Goal: Information Seeking & Learning: Learn about a topic

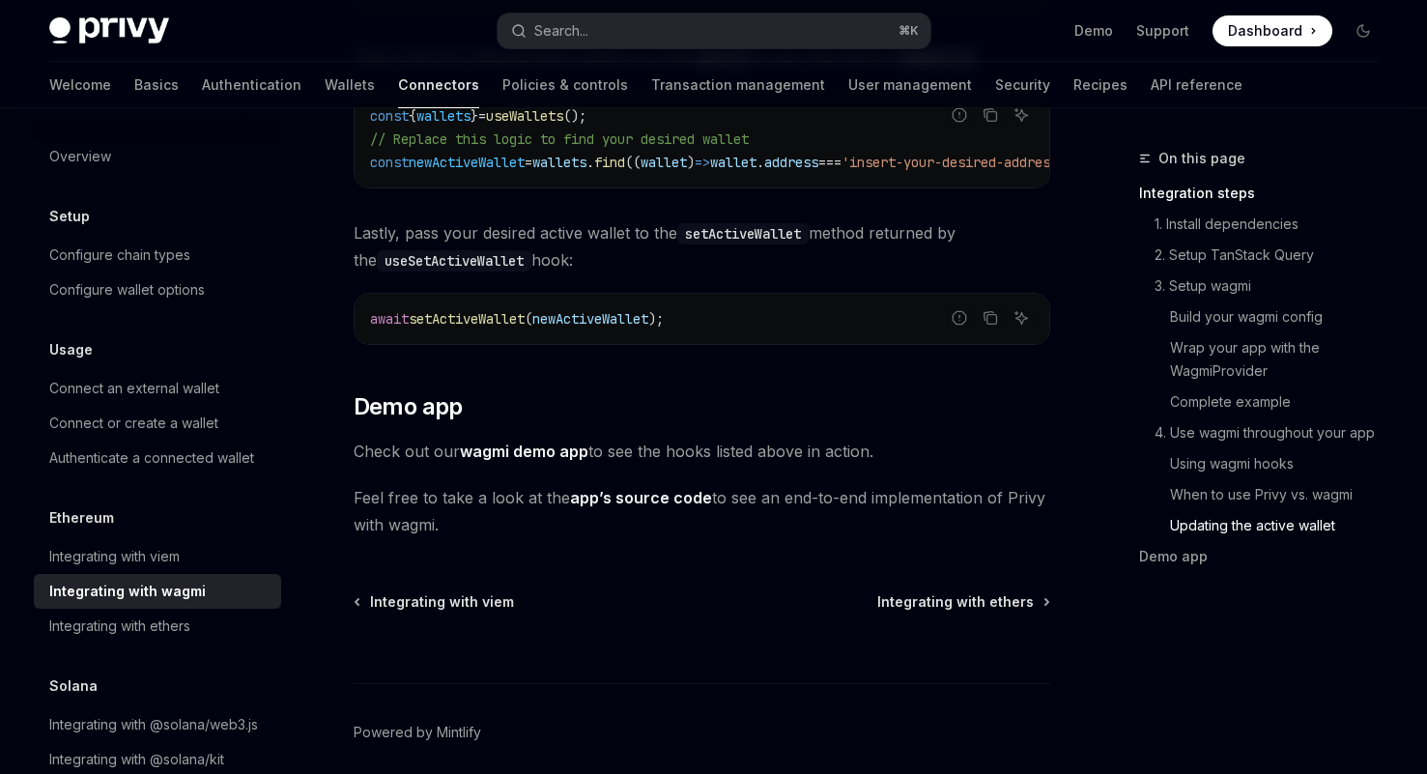
scroll to position [5570, 0]
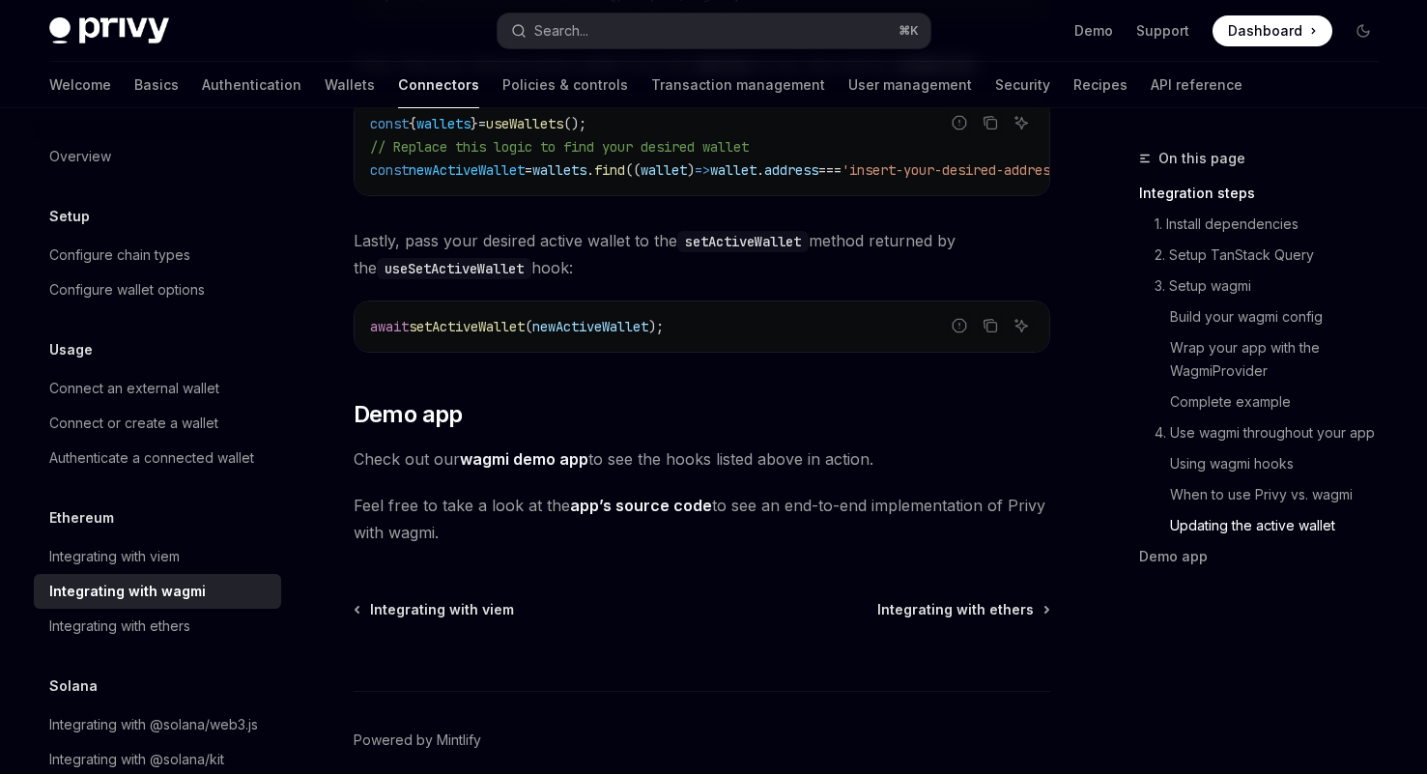
click at [513, 449] on link "wagmi demo app" at bounding box center [524, 459] width 128 height 20
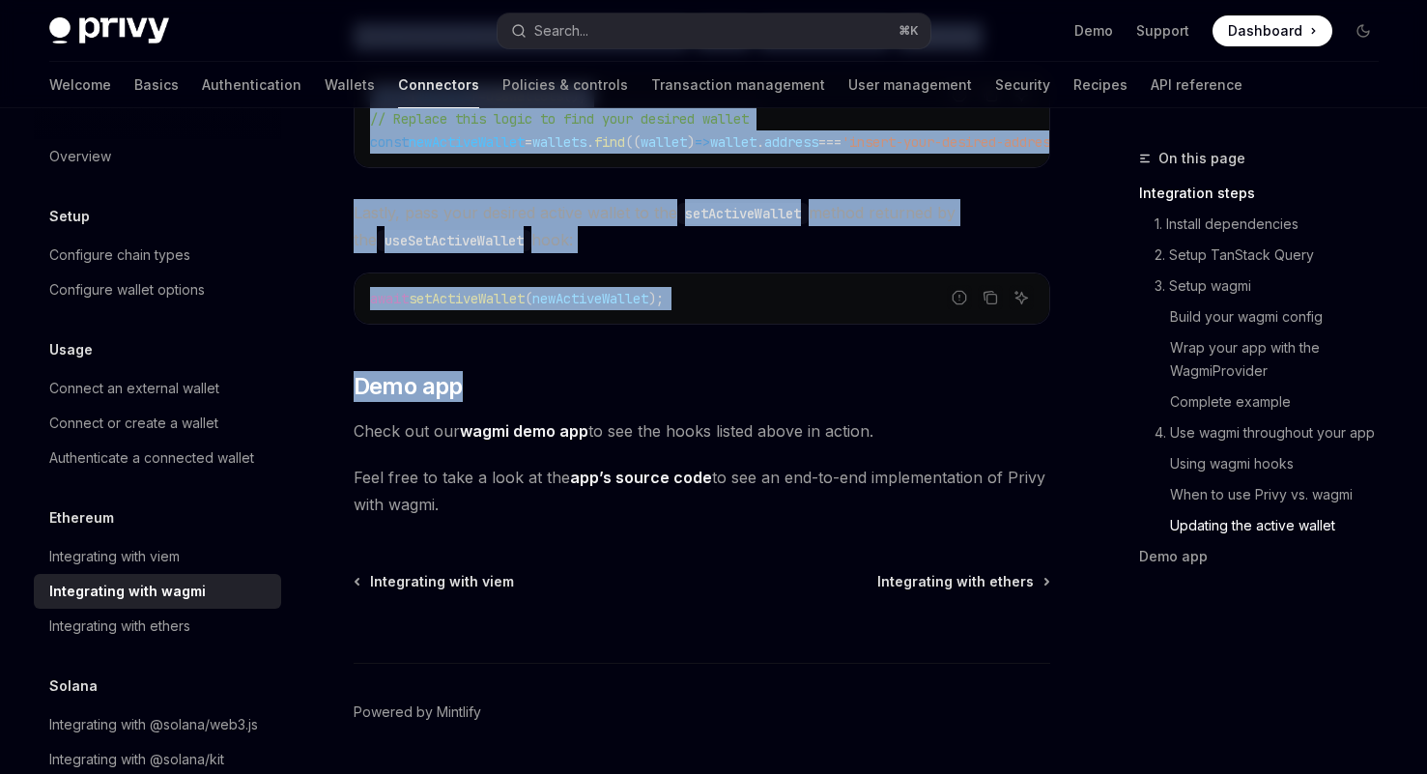
scroll to position [5589, 0]
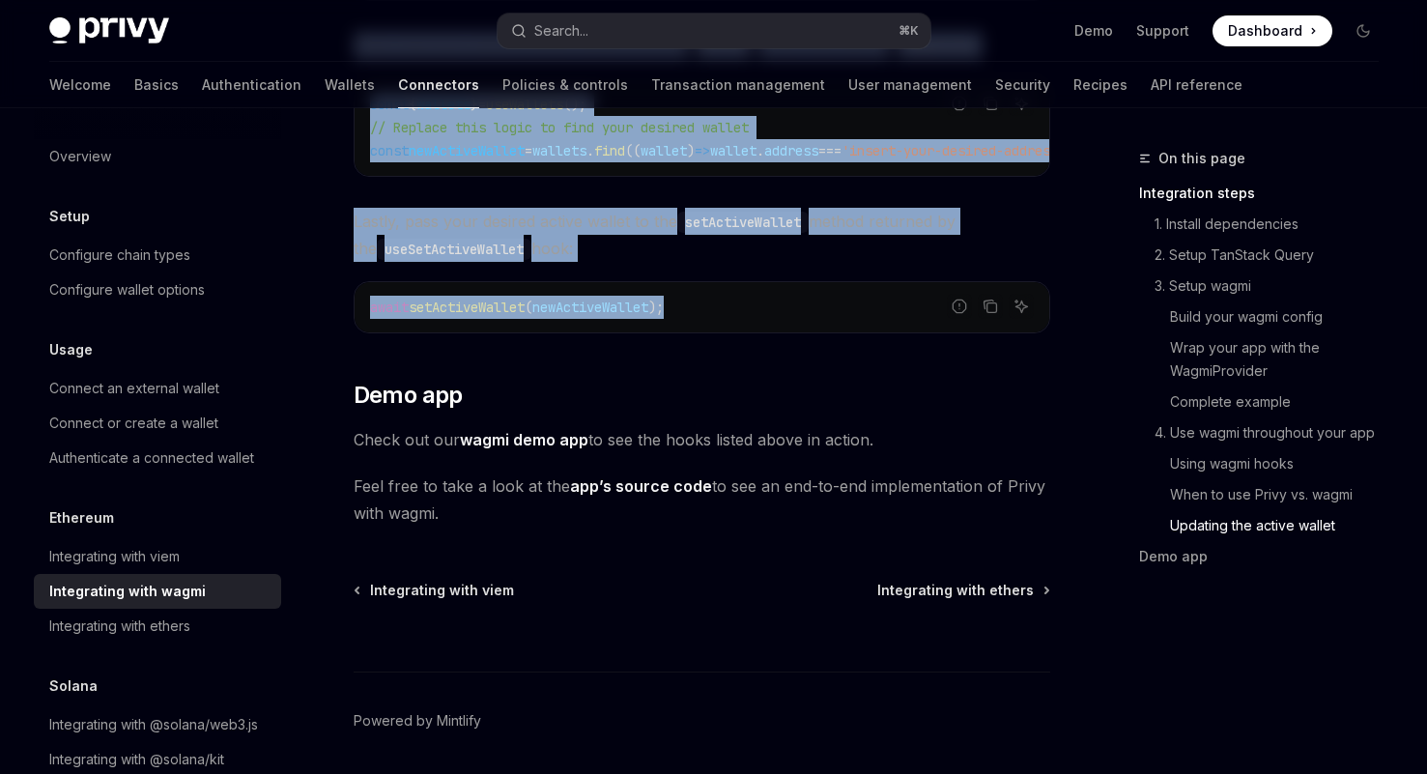
drag, startPoint x: 351, startPoint y: 153, endPoint x: 707, endPoint y: 301, distance: 386.3
copy div "Ethereum Integrating with wagmi OpenAI Open in ChatGPT OpenAI Open in ChatGPT W…"
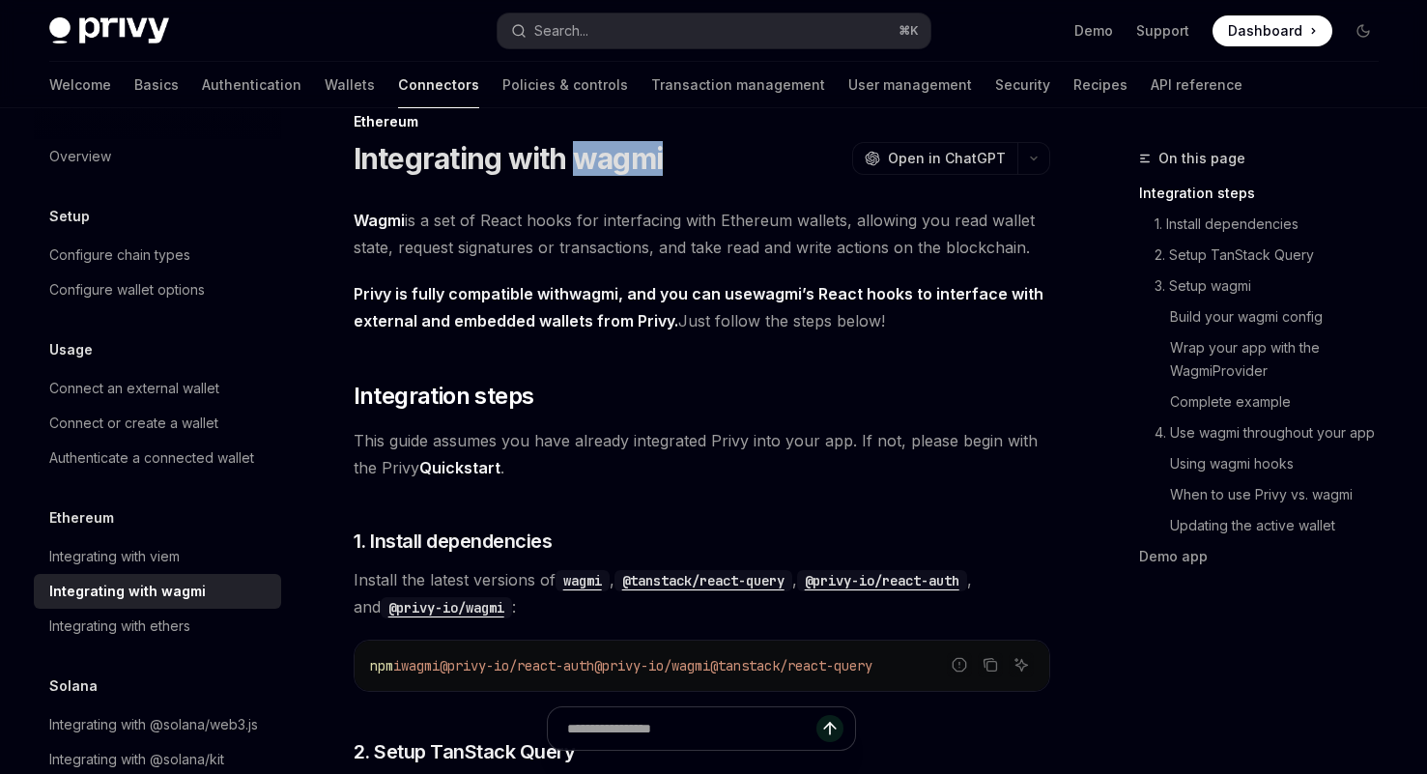
scroll to position [36, 0]
click at [170, 552] on div "Integrating with viem" at bounding box center [114, 556] width 130 height 23
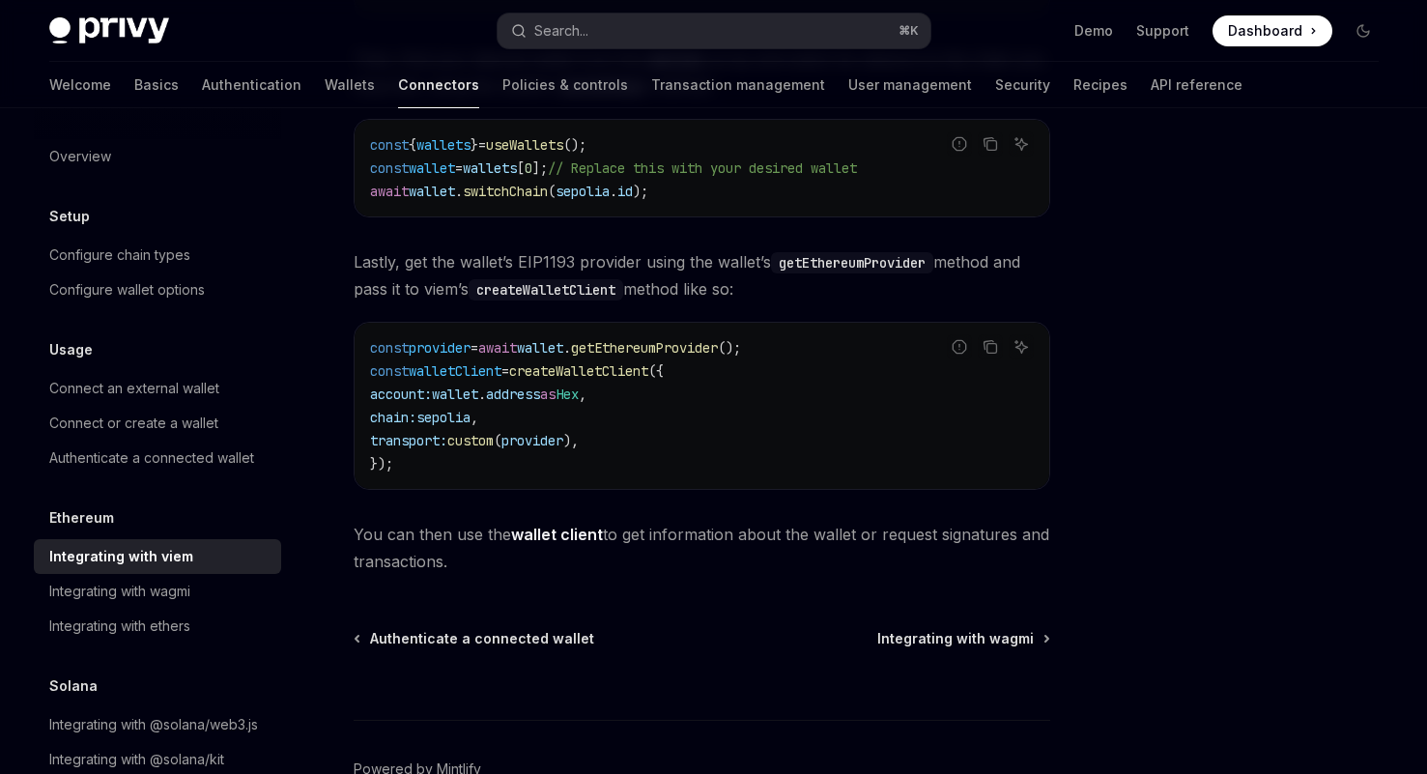
scroll to position [496, 0]
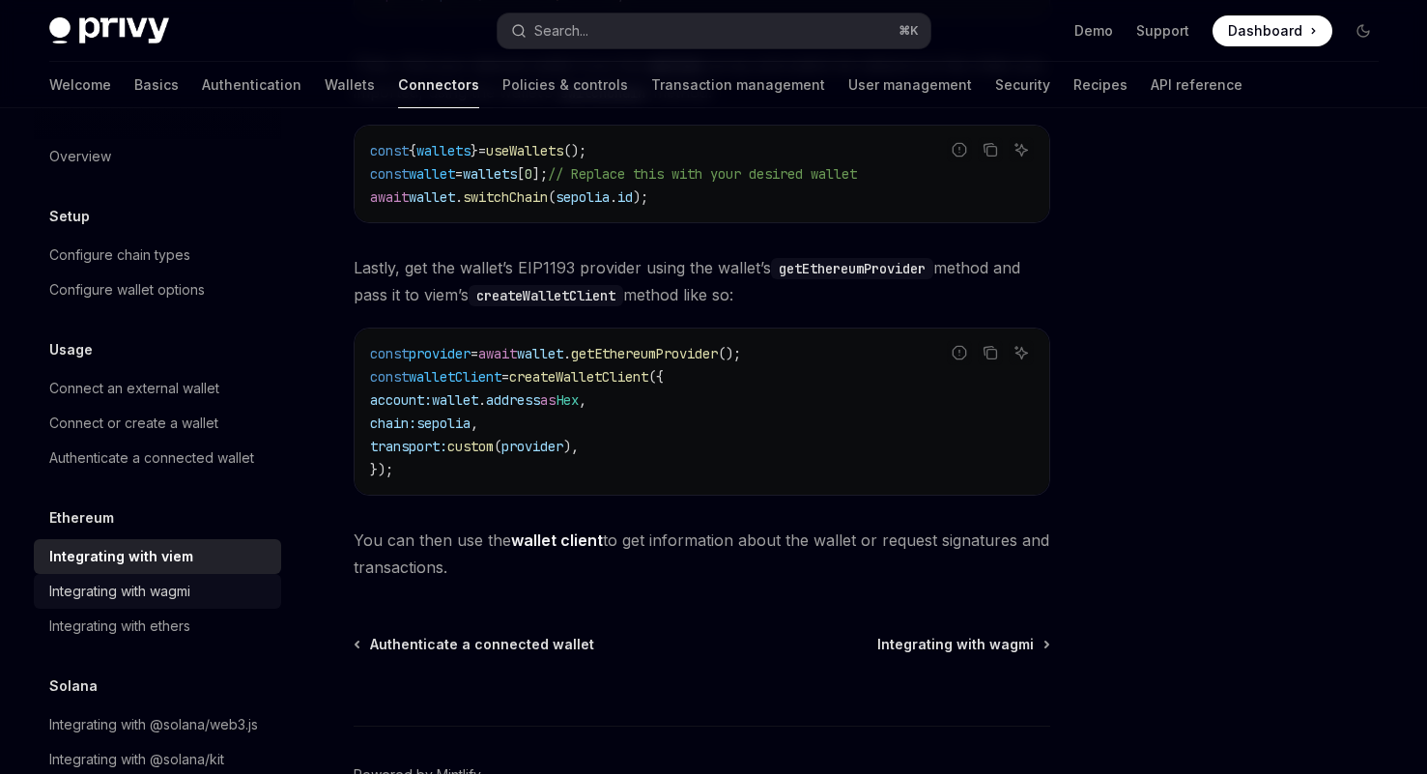
click at [152, 584] on div "Integrating with wagmi" at bounding box center [119, 591] width 141 height 23
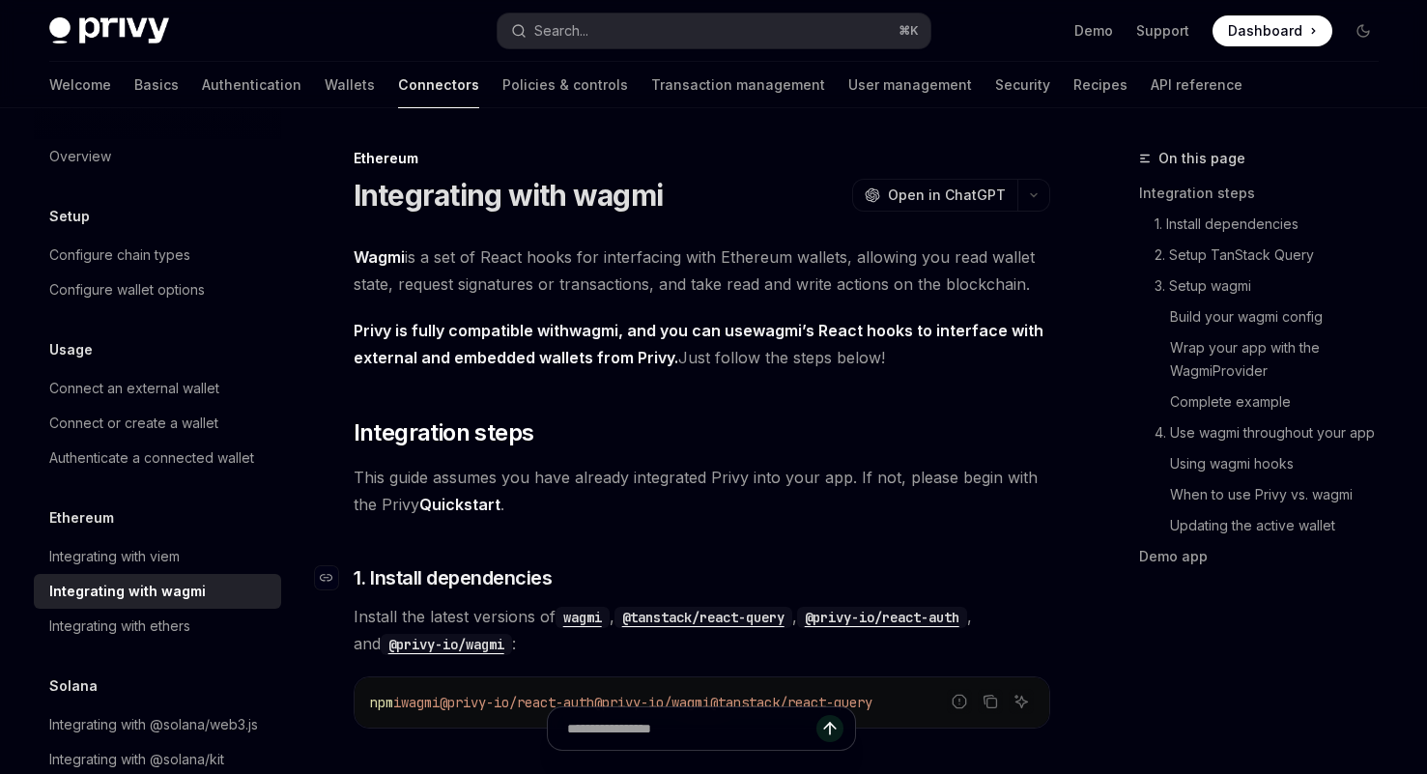
type textarea "*"
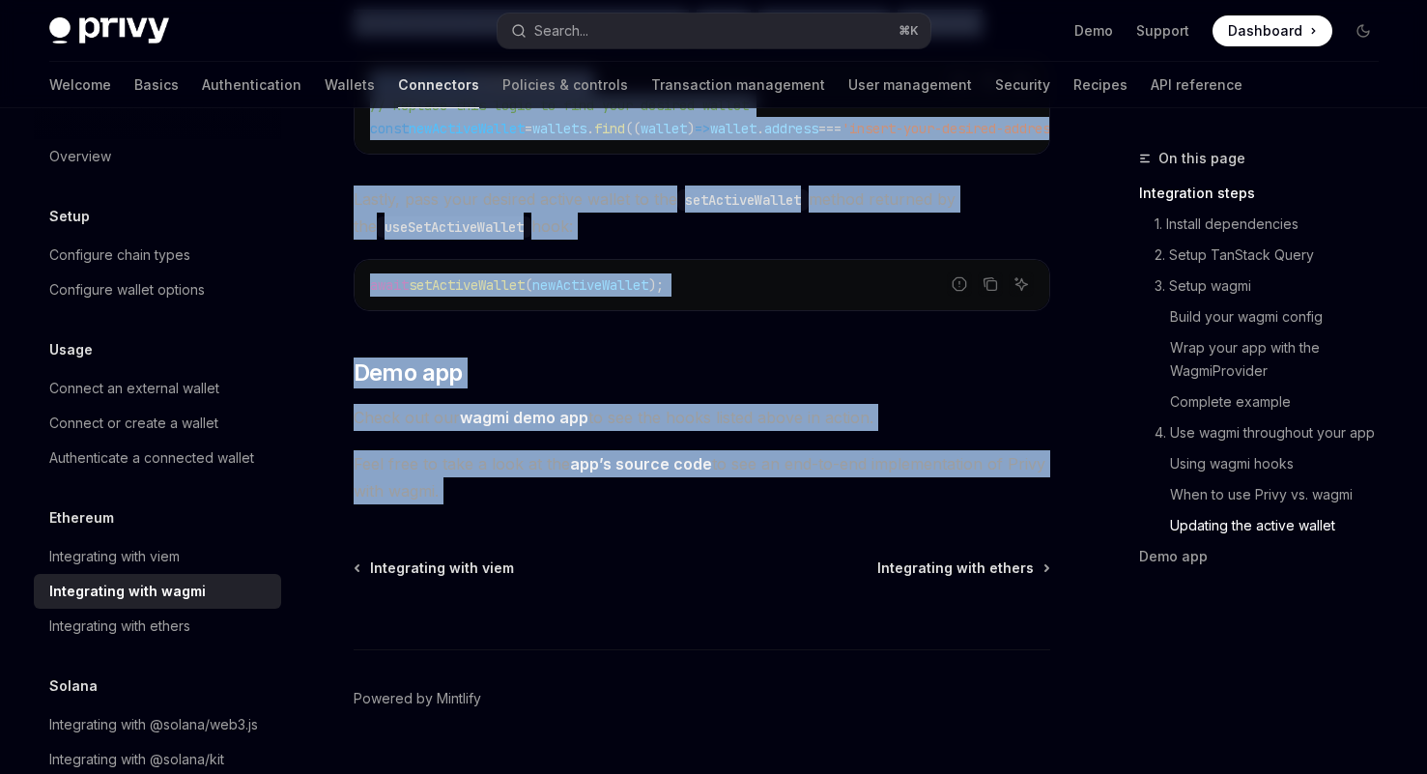
scroll to position [5647, 0]
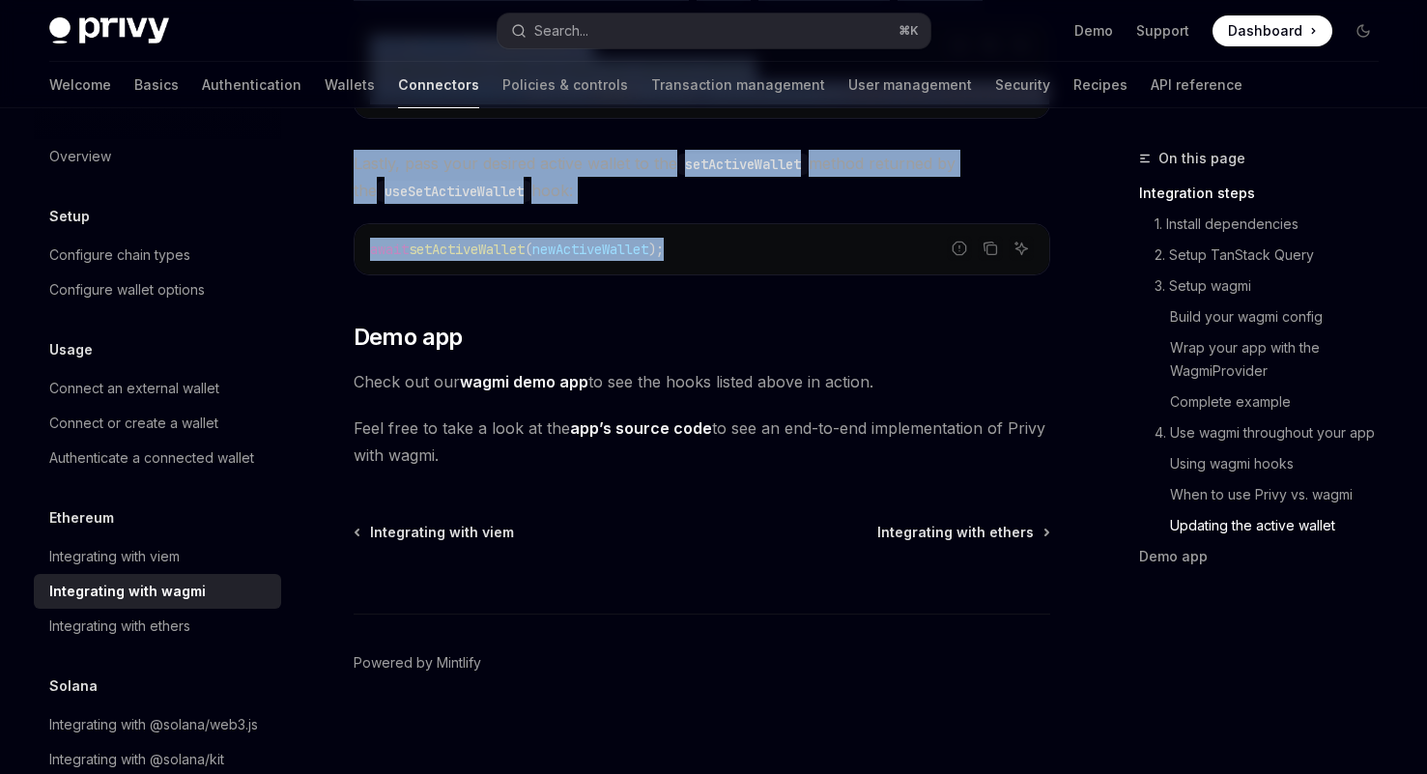
drag, startPoint x: 356, startPoint y: 157, endPoint x: 694, endPoint y: 254, distance: 351.9
click at [625, 418] on link "app’s source code" at bounding box center [641, 428] width 142 height 20
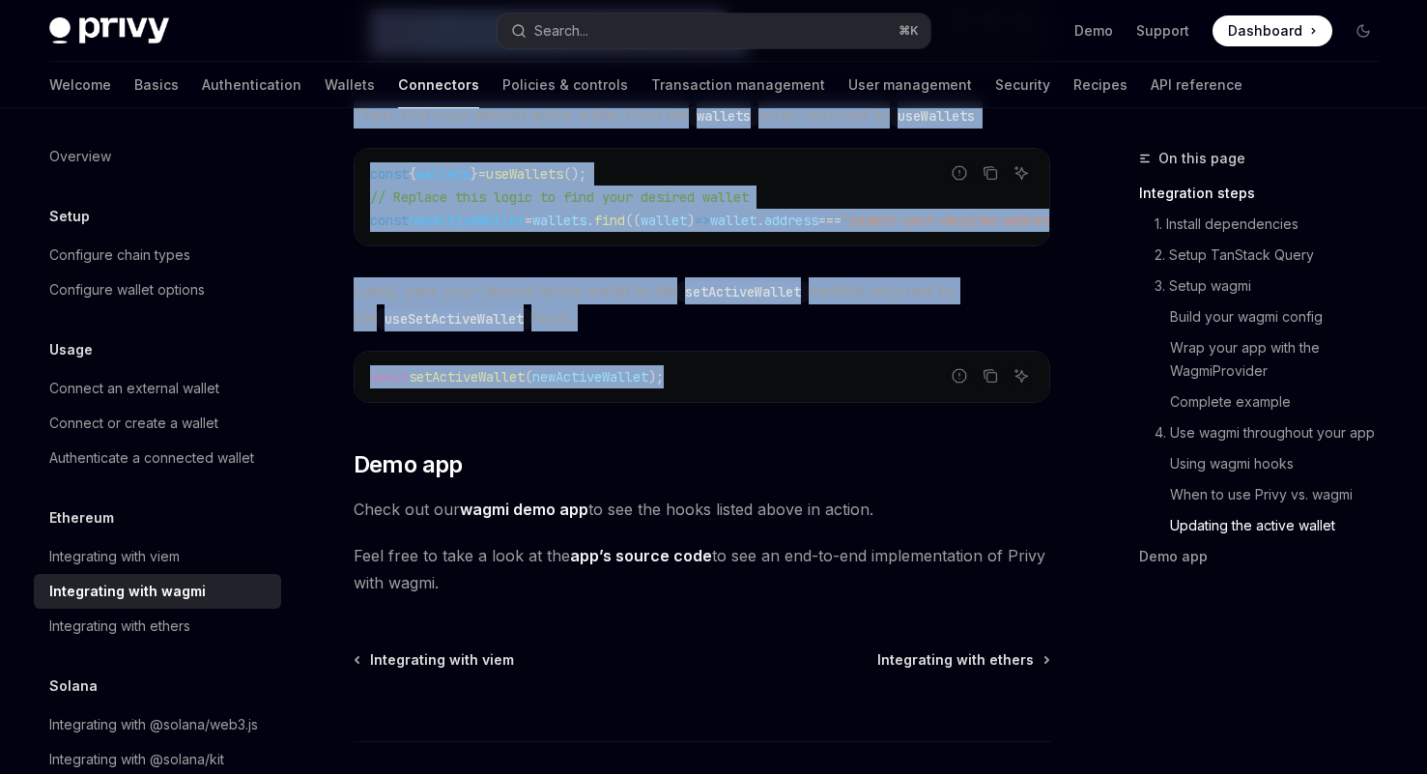
scroll to position [5526, 0]
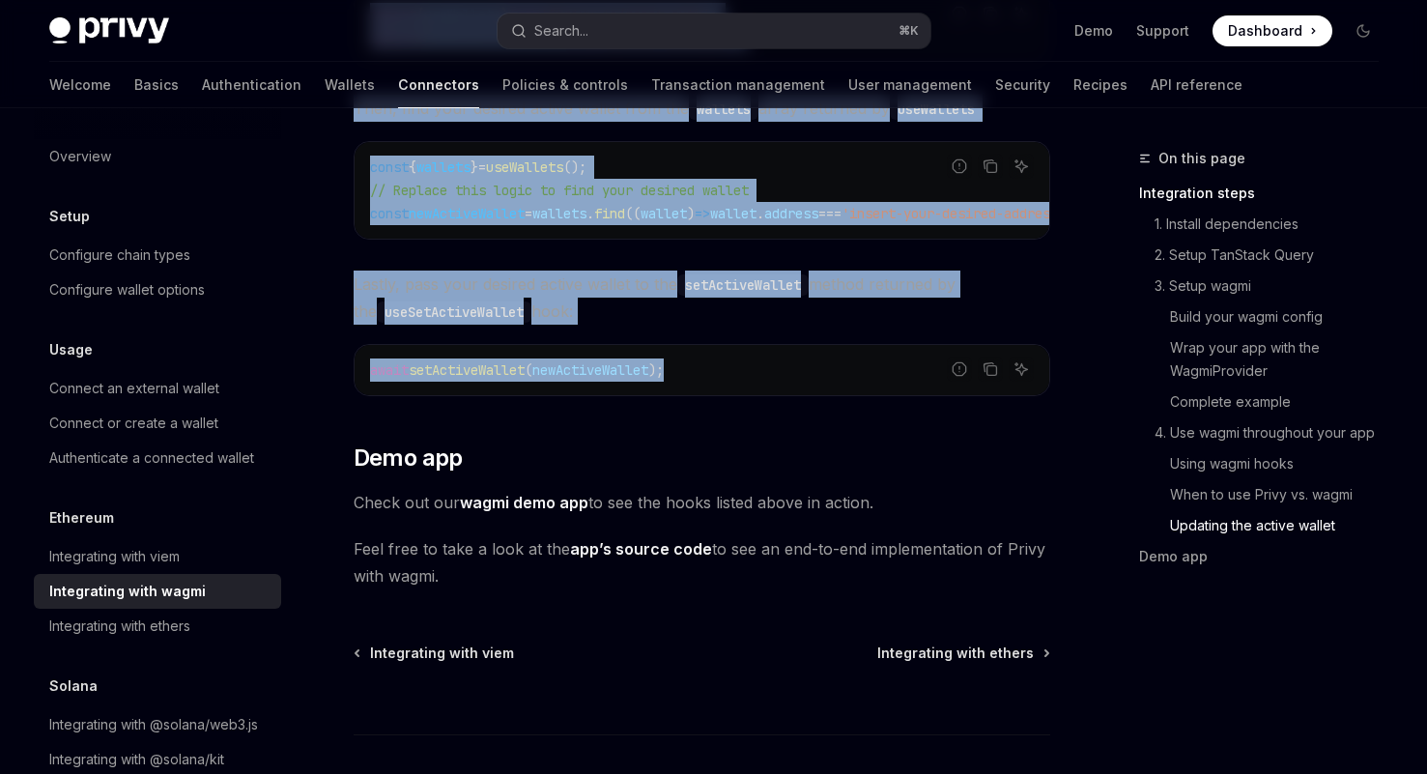
copy div "Ethereum Integrating with wagmi OpenAI Open in ChatGPT OpenAI Open in ChatGPT W…"
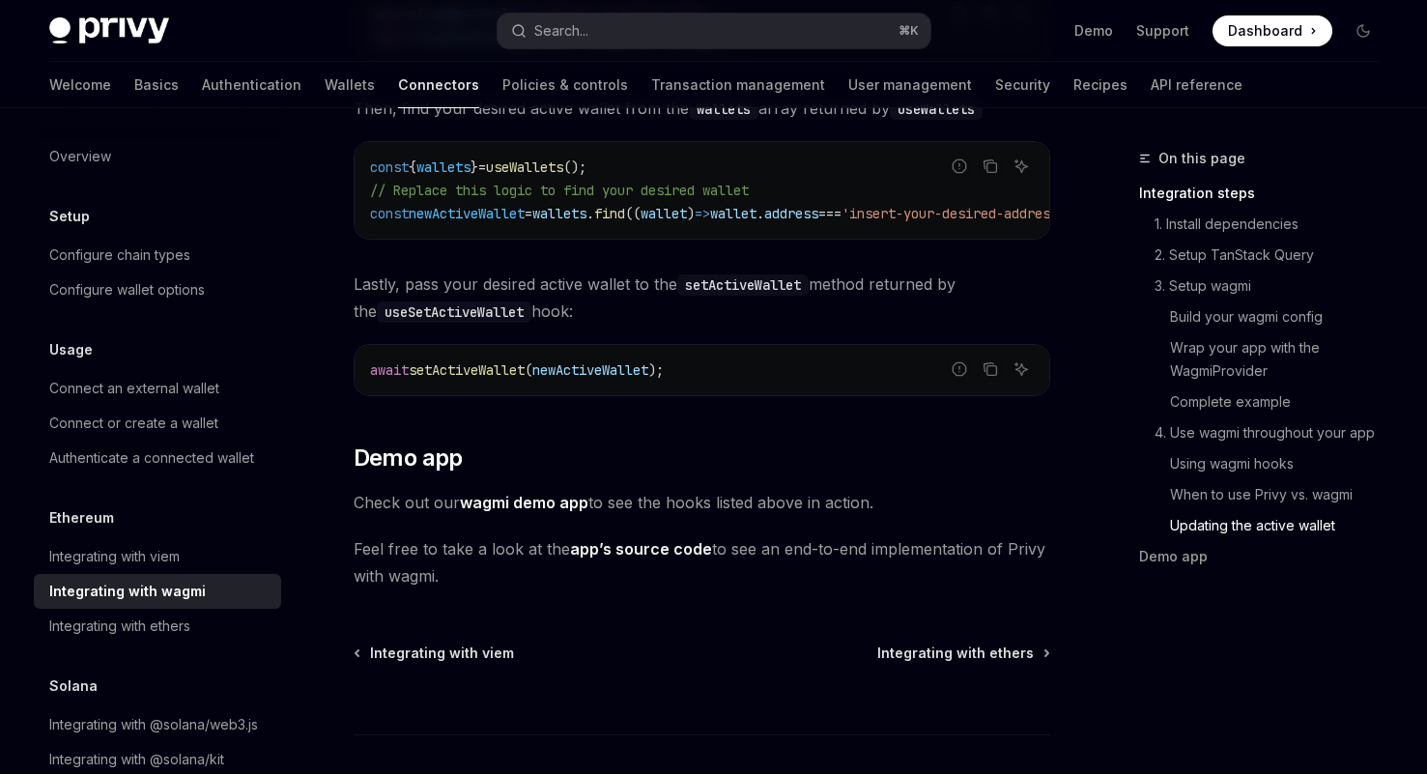
click at [482, 548] on span "Feel free to take a look at the app’s source code to see an end-to-end implemen…" at bounding box center [702, 562] width 697 height 54
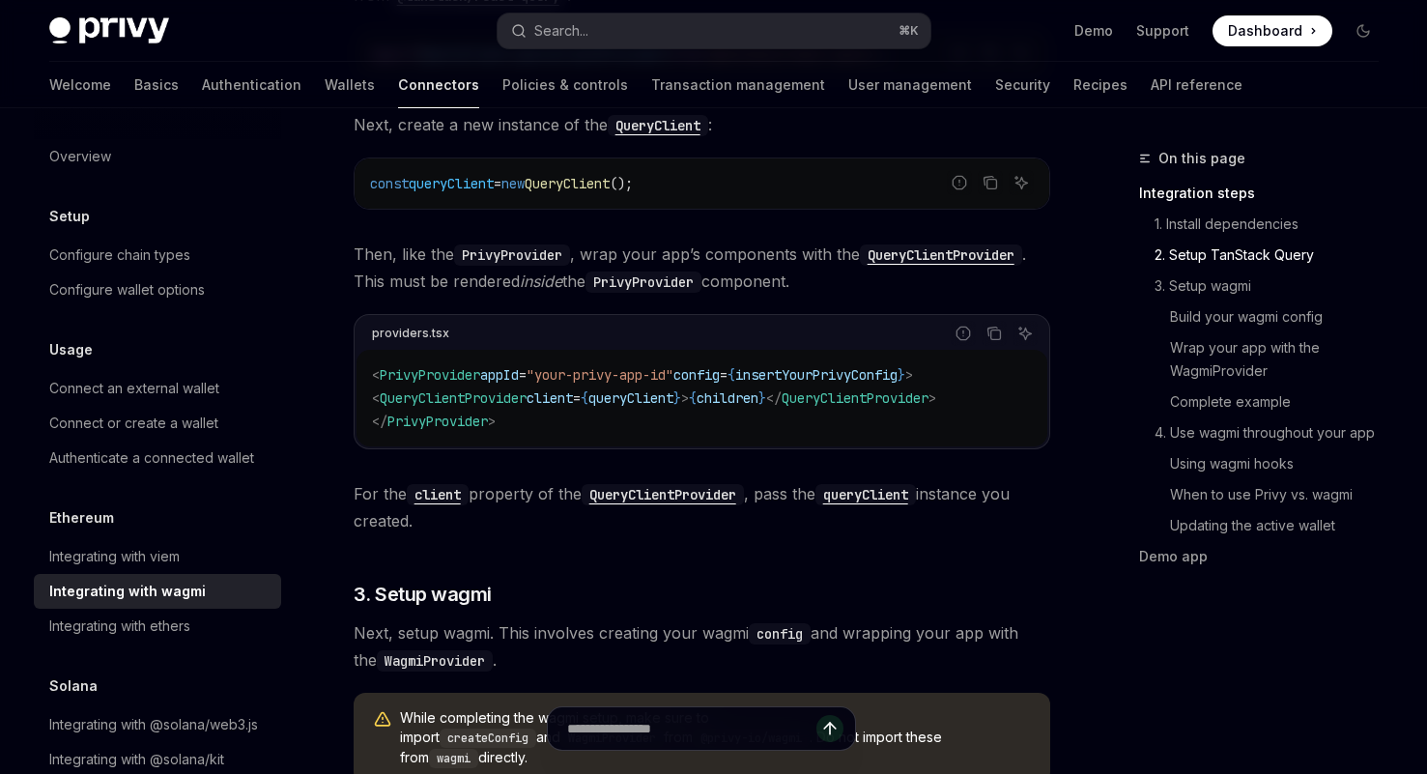
scroll to position [0, 0]
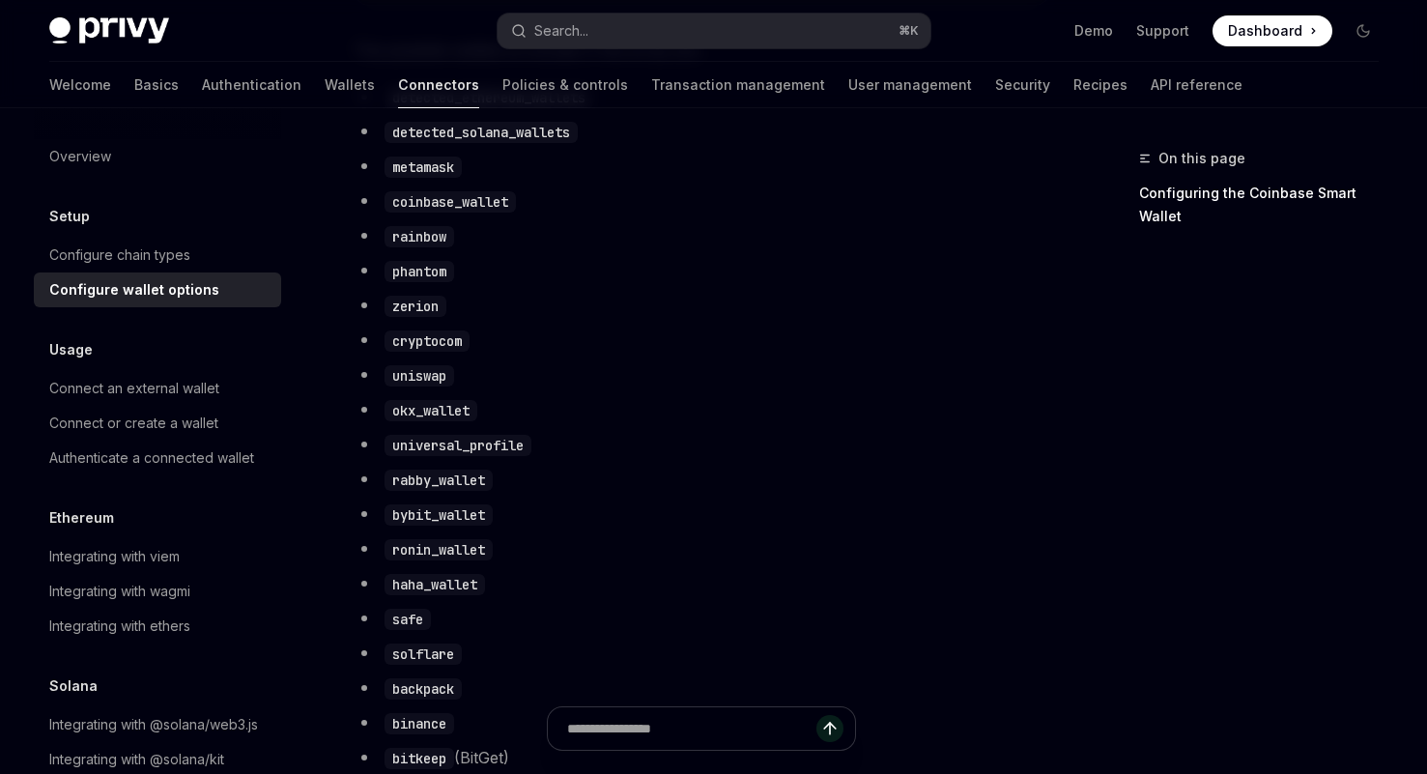
scroll to position [1244, 0]
